Goal: Transaction & Acquisition: Purchase product/service

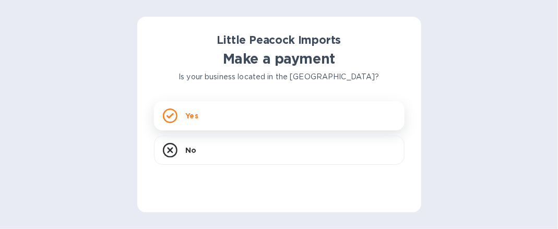
click at [232, 111] on div "Yes" at bounding box center [279, 115] width 251 height 29
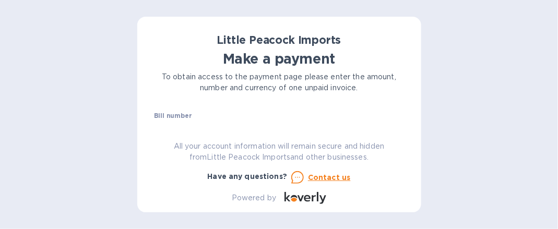
click at [231, 119] on div "Bill number №" at bounding box center [279, 124] width 251 height 24
click at [218, 116] on div "Bill number №" at bounding box center [279, 124] width 251 height 24
click at [301, 112] on div "Bill number №" at bounding box center [279, 124] width 251 height 24
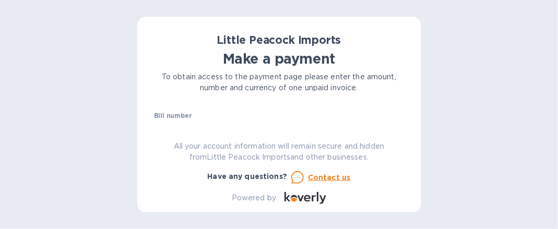
click at [298, 118] on div "Bill number №" at bounding box center [279, 124] width 251 height 24
click at [336, 109] on div "Little Peacock Imports Make a payment To obtain access to the payment page plea…" at bounding box center [279, 118] width 251 height 171
click at [393, 111] on div "Little Peacock Imports Make a payment To obtain access to the payment page plea…" at bounding box center [279, 118] width 251 height 171
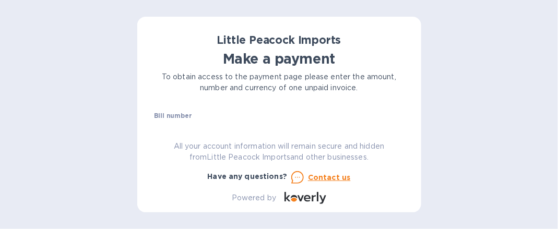
click at [335, 125] on div "Little Peacock Imports Make a payment To obtain access to the payment page plea…" at bounding box center [279, 118] width 251 height 171
click at [307, 108] on div "Little Peacock Imports Make a payment To obtain access to the payment page plea…" at bounding box center [279, 118] width 251 height 171
click at [298, 116] on div "Bill number №" at bounding box center [279, 124] width 251 height 24
click at [366, 121] on input "text" at bounding box center [283, 129] width 242 height 16
click at [263, 115] on div "Bill number №" at bounding box center [279, 124] width 251 height 24
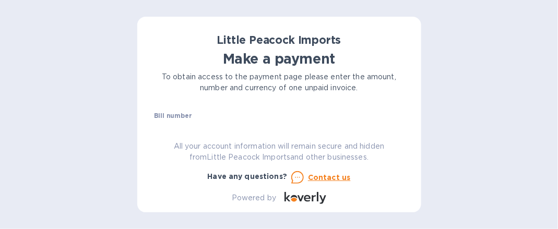
click at [227, 119] on div "Bill number №" at bounding box center [279, 124] width 251 height 24
click at [189, 111] on div "Little Peacock Imports Make a payment To obtain access to the payment page plea…" at bounding box center [279, 118] width 251 height 171
click at [217, 110] on div "Little Peacock Imports Make a payment To obtain access to the payment page plea…" at bounding box center [279, 118] width 251 height 171
click at [223, 125] on div "Little Peacock Imports Make a payment To obtain access to the payment page plea…" at bounding box center [279, 118] width 251 height 171
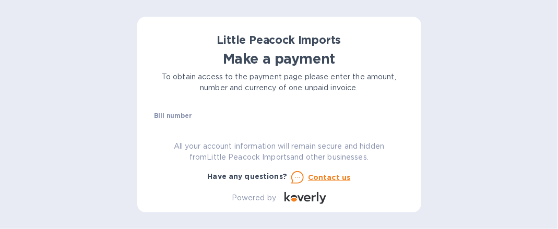
click at [223, 125] on div "Little Peacock Imports Make a payment To obtain access to the payment page plea…" at bounding box center [279, 118] width 251 height 171
click at [260, 119] on div "Bill number №" at bounding box center [279, 124] width 251 height 24
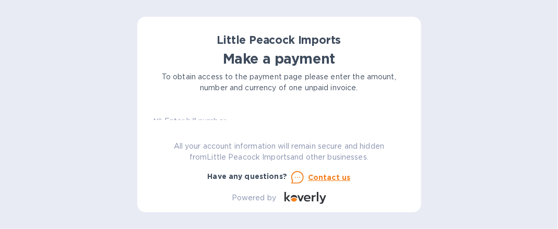
click at [261, 119] on input "text" at bounding box center [283, 122] width 242 height 16
type input "l"
type input "LP2507177"
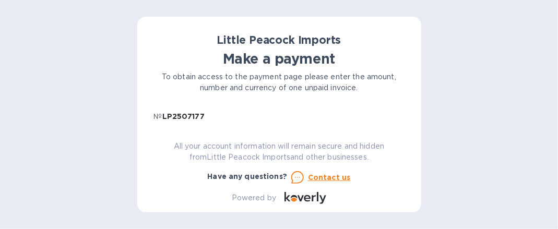
click at [250, 121] on div "Little Peacock Imports Make a payment To obtain access to the payment page plea…" at bounding box center [279, 118] width 251 height 171
click at [250, 116] on input "LP2507177" at bounding box center [283, 117] width 242 height 16
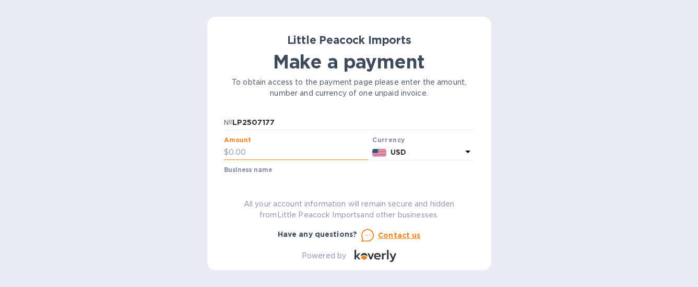
click at [282, 158] on input "text" at bounding box center [299, 153] width 140 height 16
type input "444"
click at [258, 173] on label "Business name" at bounding box center [248, 170] width 48 height 6
click at [255, 180] on div "Little Peacock Imports Make a payment To obtain access to the payment page plea…" at bounding box center [349, 147] width 251 height 228
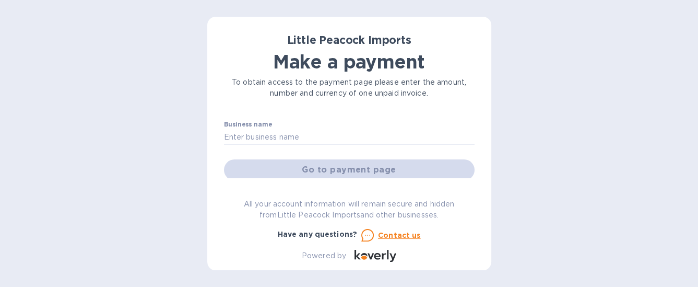
scroll to position [62, 0]
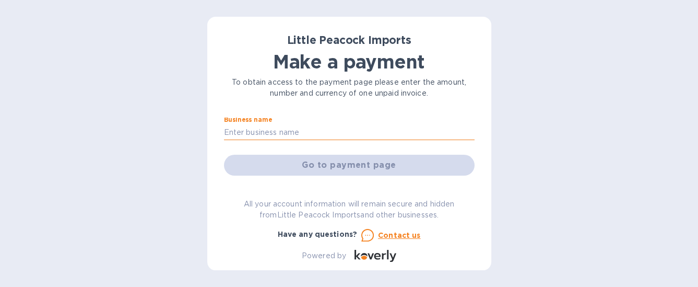
click at [275, 128] on input "text" at bounding box center [349, 132] width 251 height 16
type input "8 Drops LLC"
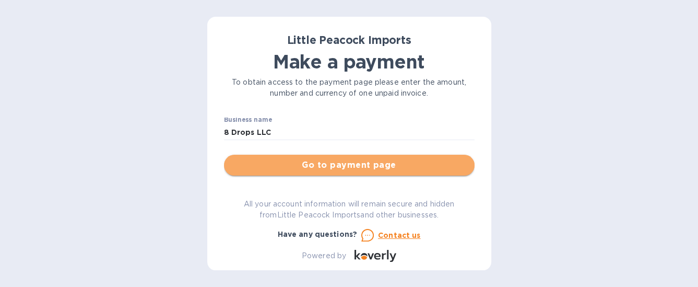
click at [372, 170] on span "Go to payment page" at bounding box center [349, 165] width 234 height 13
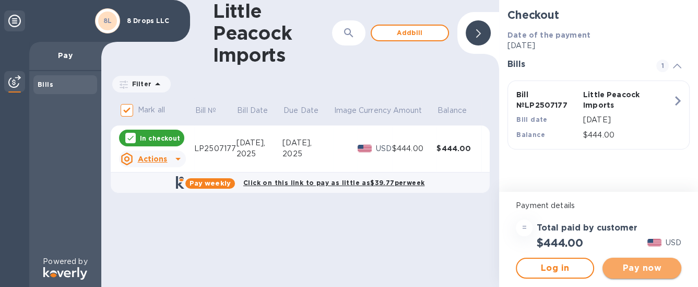
click at [558, 229] on span "Pay now" at bounding box center [642, 268] width 62 height 13
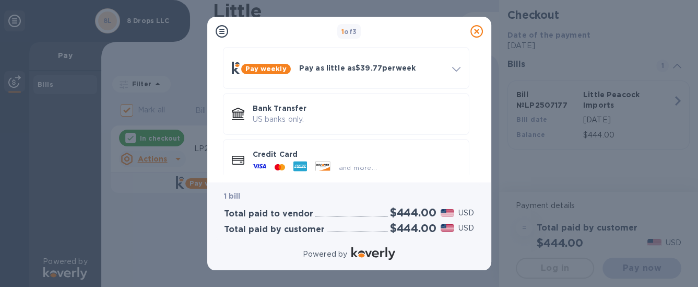
scroll to position [58, 0]
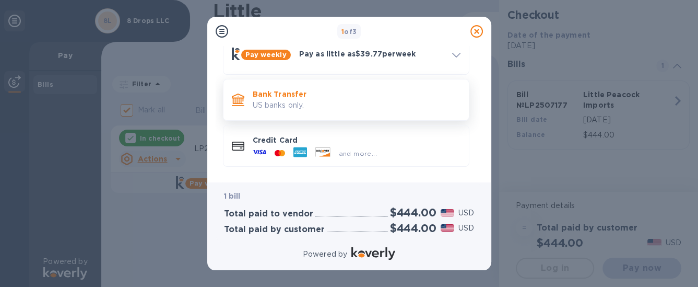
click at [306, 100] on p "US banks only." at bounding box center [357, 105] width 208 height 11
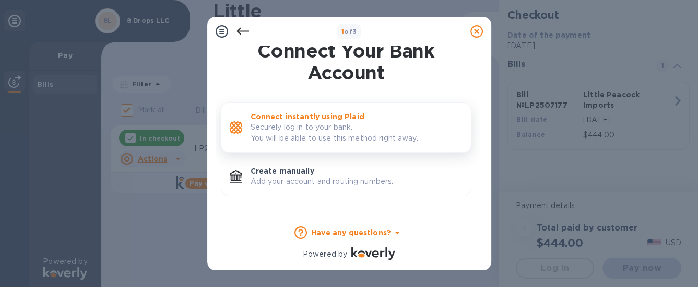
click at [299, 122] on p "Securely log in to your bank. You will be able to use this method right away." at bounding box center [357, 133] width 212 height 22
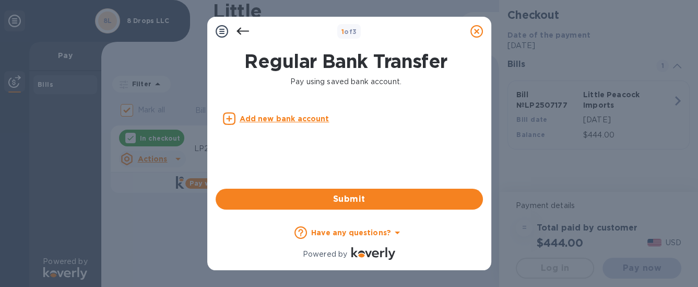
scroll to position [0, 0]
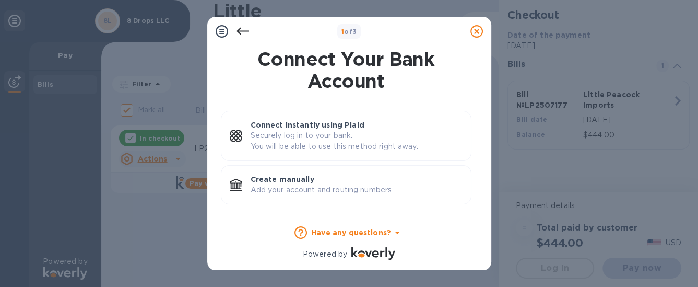
click at [475, 31] on icon at bounding box center [477, 31] width 13 height 13
